Goal: Book appointment/travel/reservation

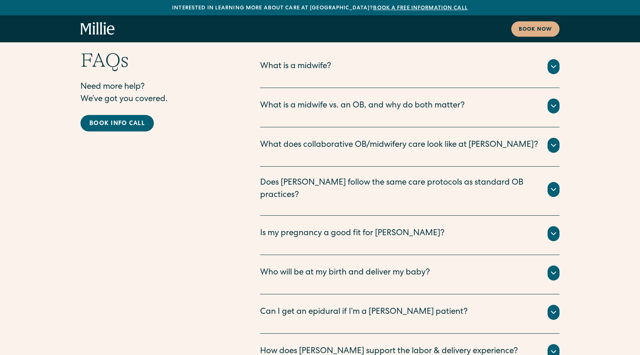
scroll to position [3988, 0]
click at [553, 268] on icon at bounding box center [553, 272] width 9 height 9
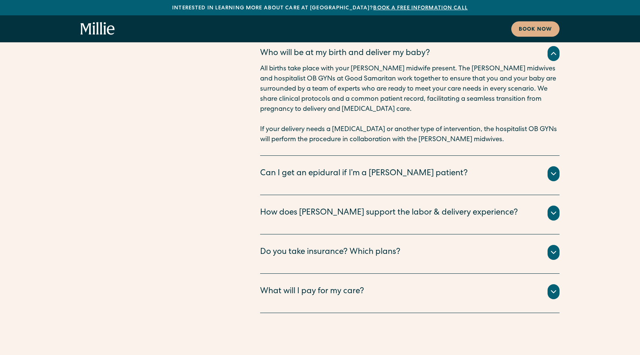
scroll to position [4207, 0]
click at [550, 169] on icon at bounding box center [553, 173] width 9 height 9
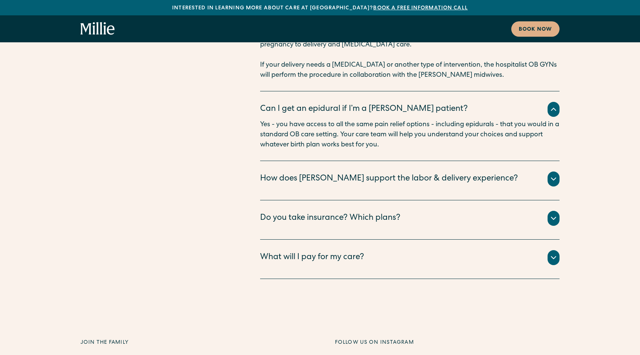
scroll to position [4283, 0]
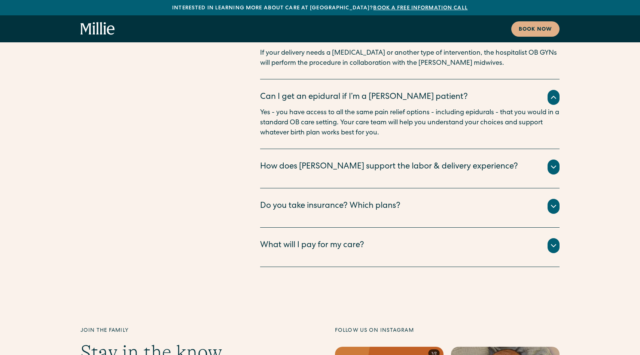
click at [555, 162] on icon at bounding box center [553, 166] width 9 height 9
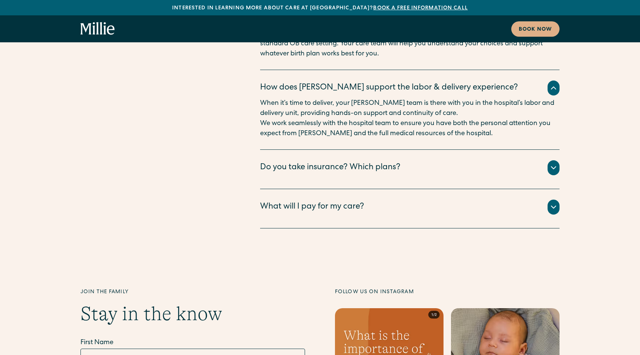
scroll to position [4363, 0]
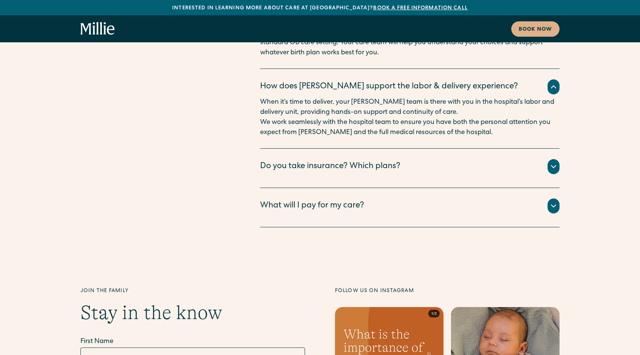
click at [550, 162] on icon at bounding box center [553, 166] width 9 height 9
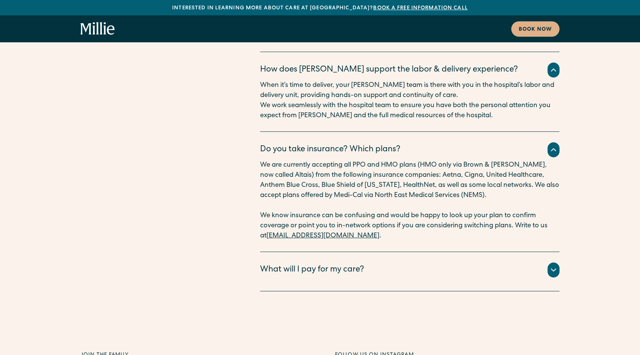
scroll to position [4380, 0]
click at [551, 265] on icon at bounding box center [553, 269] width 9 height 9
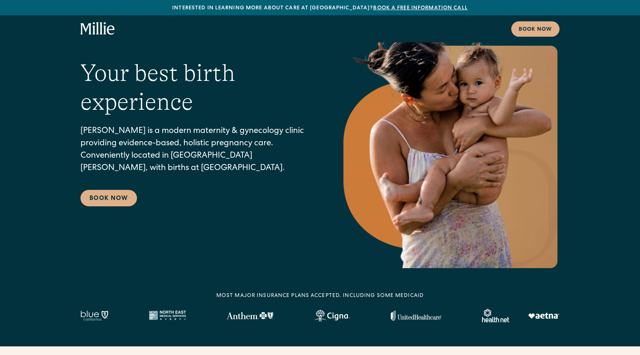
scroll to position [46, 0]
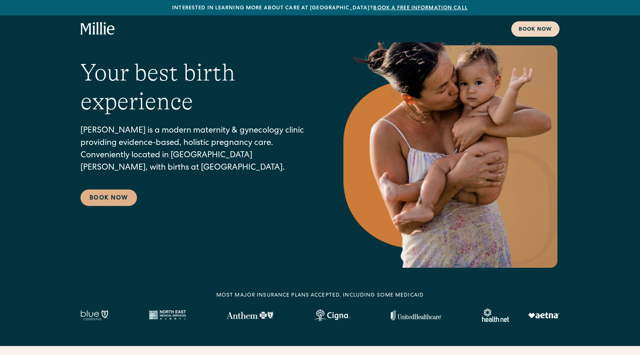
click at [533, 28] on div "Book now" at bounding box center [535, 30] width 33 height 8
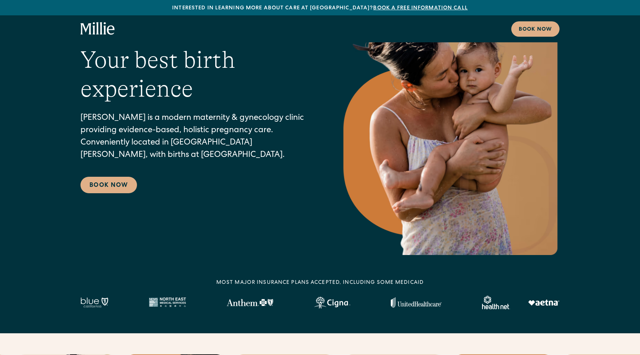
scroll to position [60, 0]
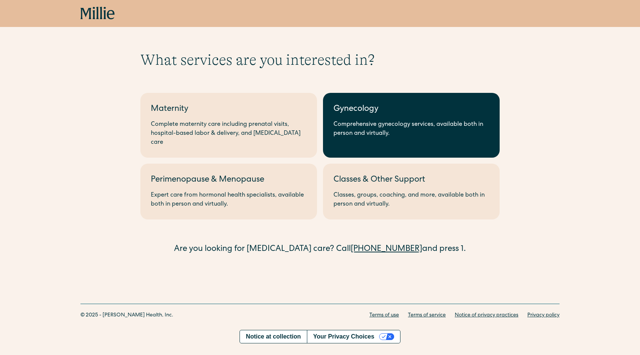
click at [457, 116] on link "Gynecology Comprehensive gynecology services, available both in person and virt…" at bounding box center [411, 125] width 177 height 65
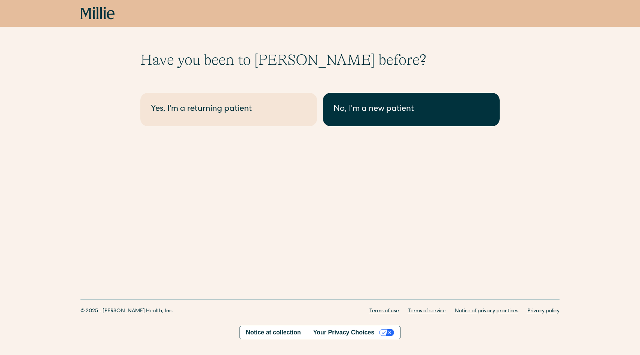
click at [421, 114] on div "No, I'm a new patient" at bounding box center [411, 109] width 156 height 12
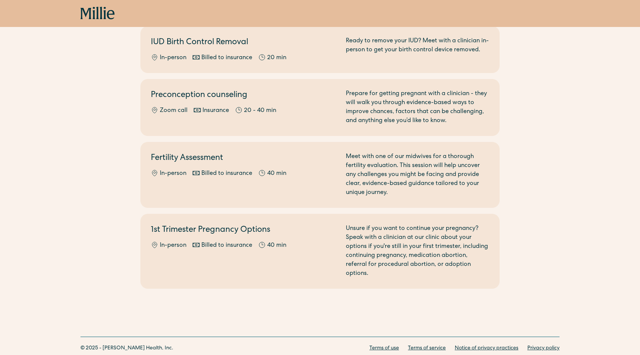
scroll to position [455, 0]
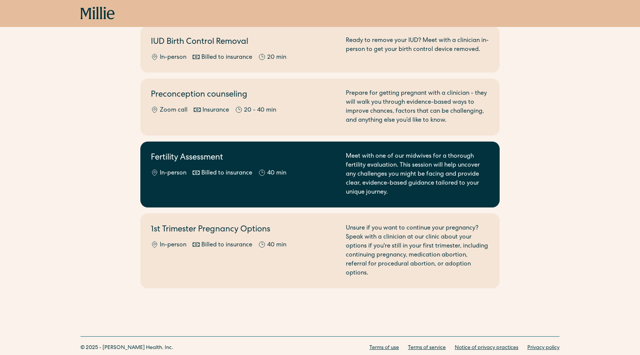
click at [287, 169] on div "In-person Billed to insurance 40 min" at bounding box center [244, 173] width 186 height 9
